Goal: Information Seeking & Learning: Learn about a topic

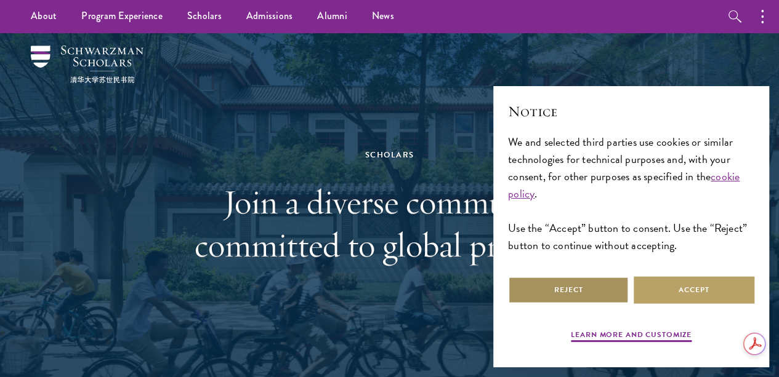
click at [566, 276] on button "Reject" at bounding box center [568, 290] width 121 height 28
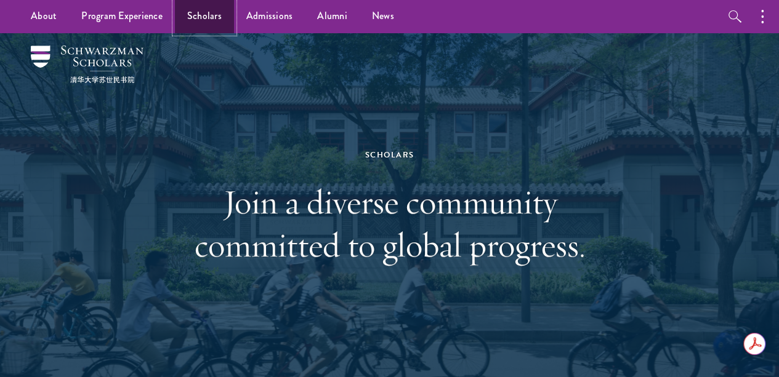
click at [203, 20] on link "Scholars" at bounding box center [204, 16] width 59 height 34
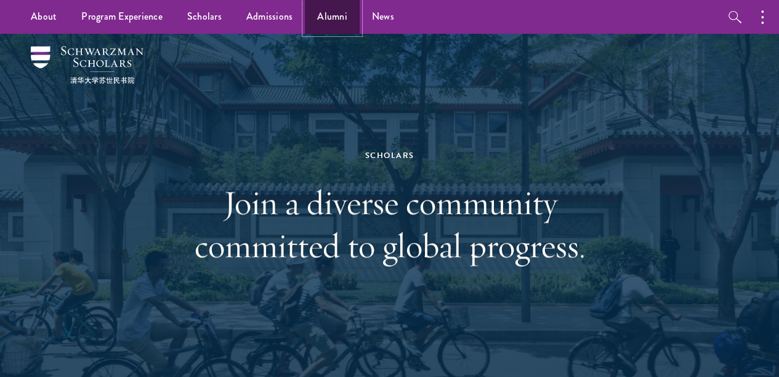
click at [337, 9] on link "Alumni" at bounding box center [332, 17] width 55 height 34
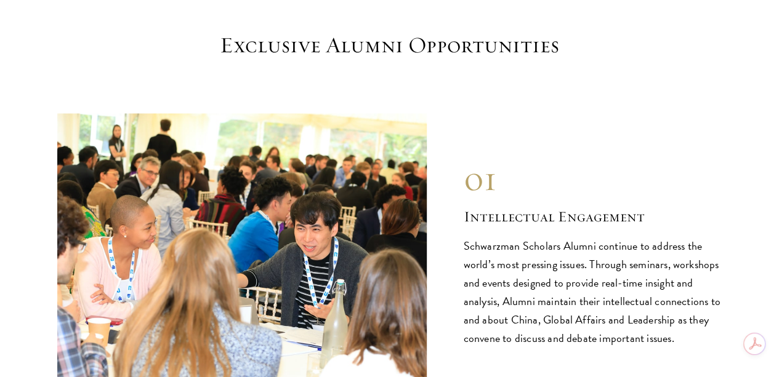
scroll to position [1135, 0]
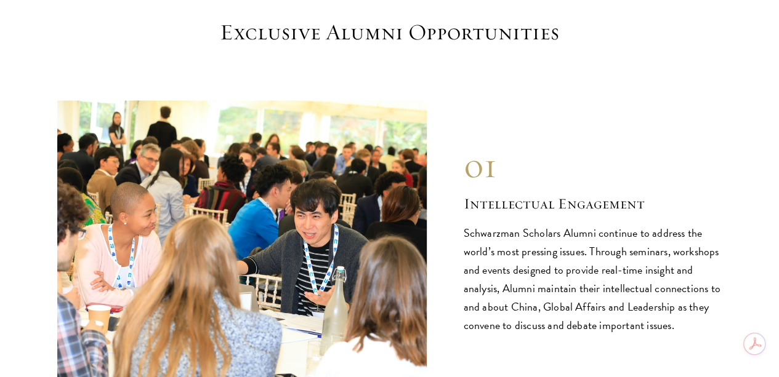
click at [390, 119] on img at bounding box center [241, 238] width 369 height 277
